Goal: Task Accomplishment & Management: Manage account settings

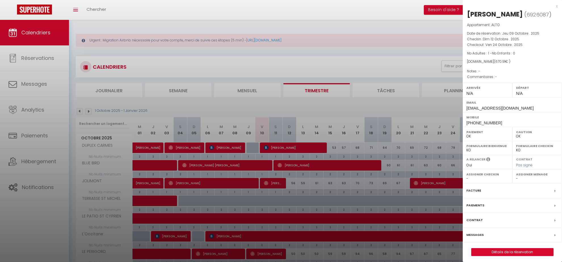
select select "0"
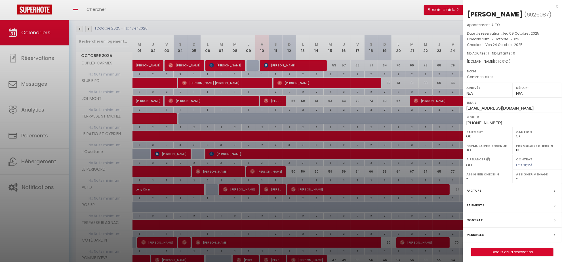
click at [555, 5] on div "x" at bounding box center [509, 6] width 95 height 7
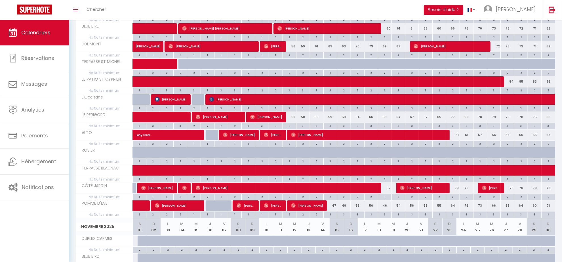
scroll to position [153, 0]
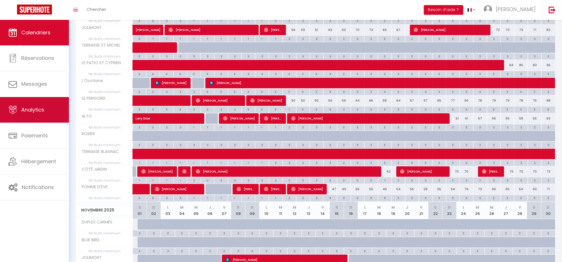
click at [45, 107] on link "Analytics" at bounding box center [34, 110] width 69 height 26
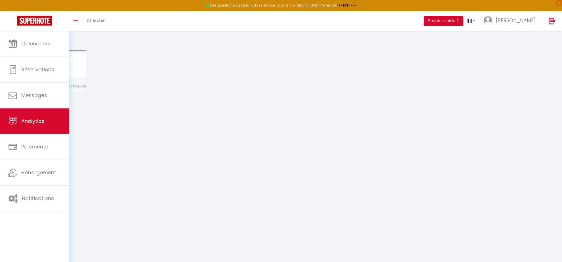
select select "2025"
select select "10"
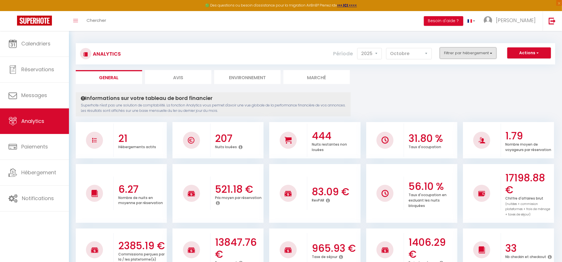
click at [454, 56] on button "Filtrer par hébergement" at bounding box center [467, 52] width 57 height 11
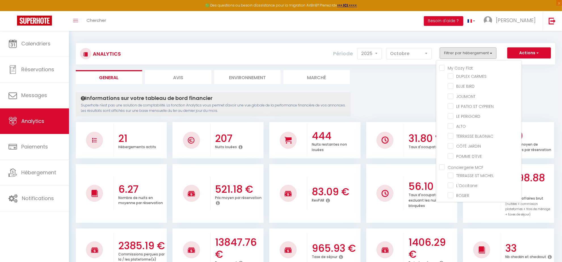
click at [442, 67] on Flat "My Cozy Flat" at bounding box center [480, 68] width 82 height 6
checkbox Flat "true"
checkbox CARMES "true"
checkbox BIRD "true"
checkbox input "true"
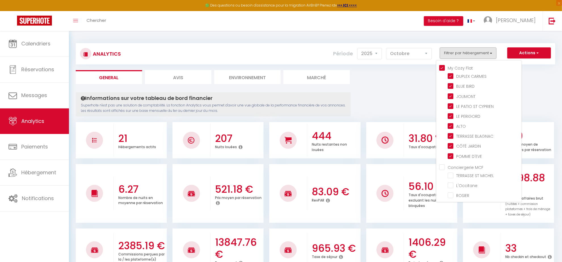
checkbox CYPRIEN "true"
checkbox PERIGORD "true"
checkbox input "true"
checkbox BLAGNAC "true"
checkbox JARDIN "true"
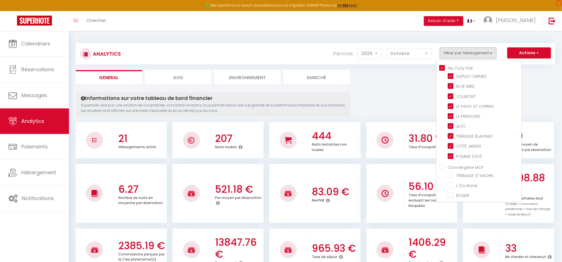
checkbox D\'EVE "true"
checkbox MICHEL "false"
checkbox input "false"
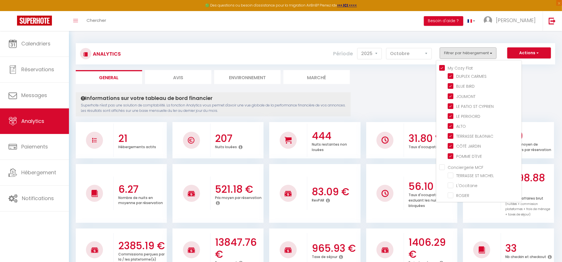
checkbox input "false"
checkbox CYPRIEN "false"
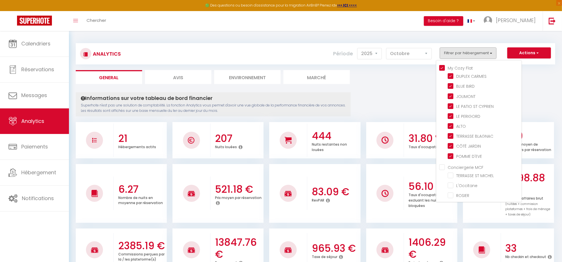
checkbox 55 "false"
checkbox 41 "false"
checkbox D\'EVE "false"
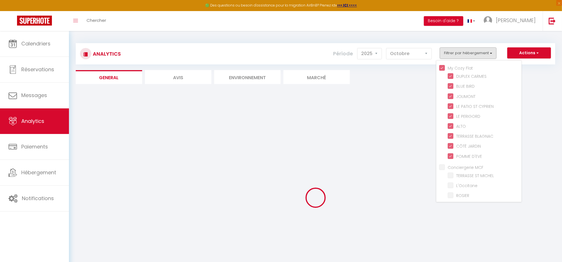
click at [413, 82] on ul "General Avis Environnement Marché" at bounding box center [315, 77] width 479 height 14
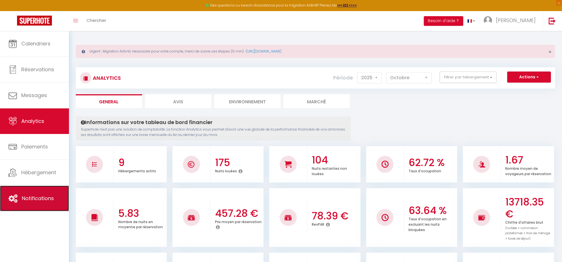
click at [37, 193] on link "Notifications" at bounding box center [34, 198] width 69 height 26
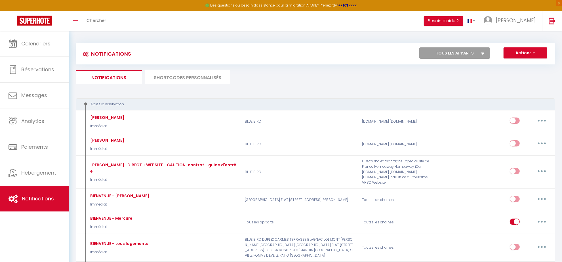
click at [192, 76] on li "SHORTCODES PERSONNALISÉS" at bounding box center [187, 77] width 85 height 14
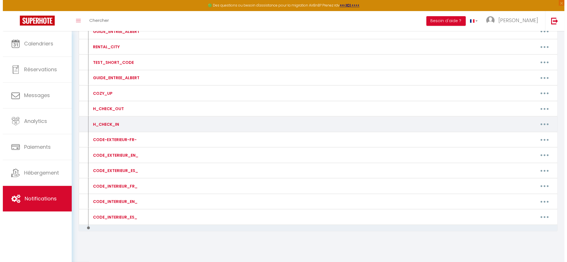
scroll to position [403, 0]
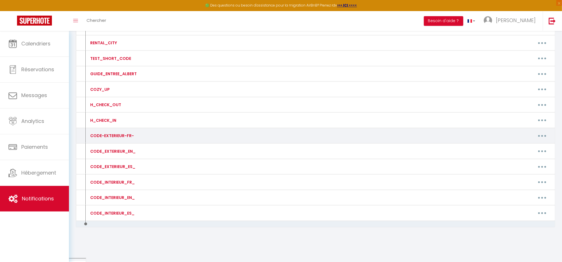
click at [540, 136] on button "button" at bounding box center [542, 135] width 16 height 9
click at [519, 152] on link "Editer" at bounding box center [527, 149] width 42 height 10
type input "CODE-EXTERIEUR-FR-"
type textarea "CODE-EXTERIEUR-FR-"
type textarea "Voici le code du Digicode pour entrer dans l'immeuble 6521A"
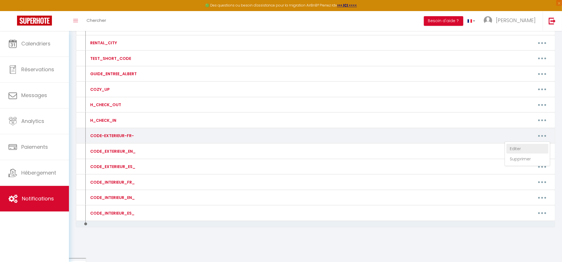
type textarea "-"
type textarea "Voici le code de la boîte à clés VERTE : 1850"
type textarea "-"
type textarea "Voici le code de la boîte à clés contenant le badge de l’immeuble: 0631 Le code…"
type textarea "Voici le code de la boîte à clés JAUNE : 2430-"
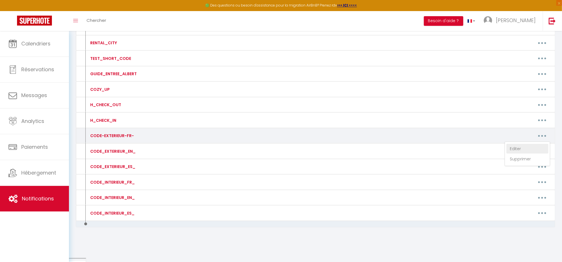
type textarea "-"
type textarea "Voici le code de la boîte à clés contenant les clés : 1270"
type textarea "Voici le code de la boîte à clés contenant les clés : 1731 L'appartement est au…"
type textarea "-"
type textarea "Voici le code du Digicode pour entrer dans la cour privative 8649Z Puis tourner…"
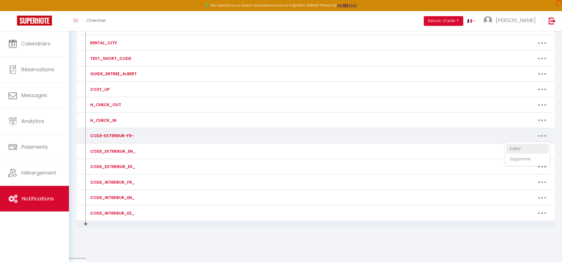
type textarea "Voici le code du Digicode pour entrer dans l'immeuble: 2014"
type textarea "Voici le code de la boîte à clés contenant le badge de l’immeuble: 1270 Voici l…"
type textarea "-"
type textarea "Voici le code de la boîte à clés contenant le BIP du portail : 1270"
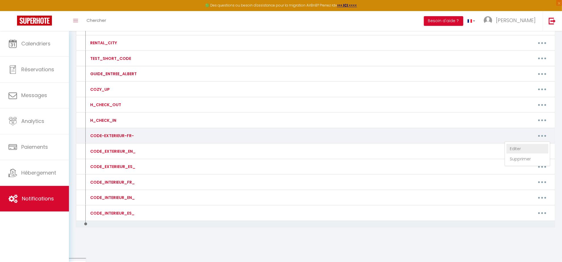
type textarea "-"
type textarea "Voici le code de la boîte extérieure contenant le badge de l'immeuble: 0231"
type textarea "Voici le code de la boîte à clés contenant les clés : 26753"
type textarea "Voici le code de la boîte à clés contenant les clés : 91753"
type textarea "Voici le code de la boîte à clés contenant les clés : 1731 L'appartement est au…"
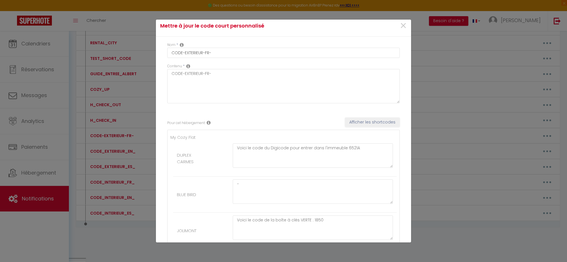
scroll to position [0, 0]
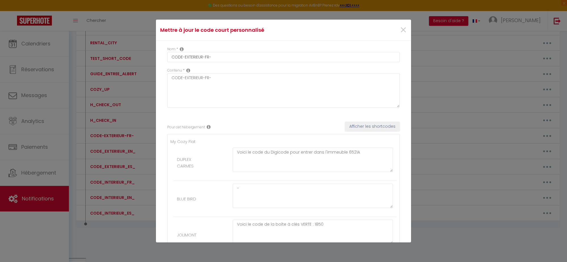
click at [439, 22] on div "Mettre à jour le code court personnalisé × Nom * CODE-EXTERIEUR-FR- Contenu * C…" at bounding box center [283, 131] width 567 height 262
